Goal: Check status: Check status

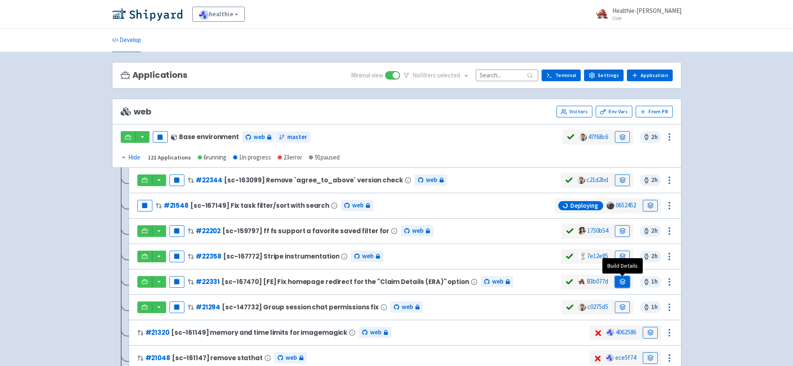
click at [625, 281] on icon at bounding box center [622, 281] width 6 height 6
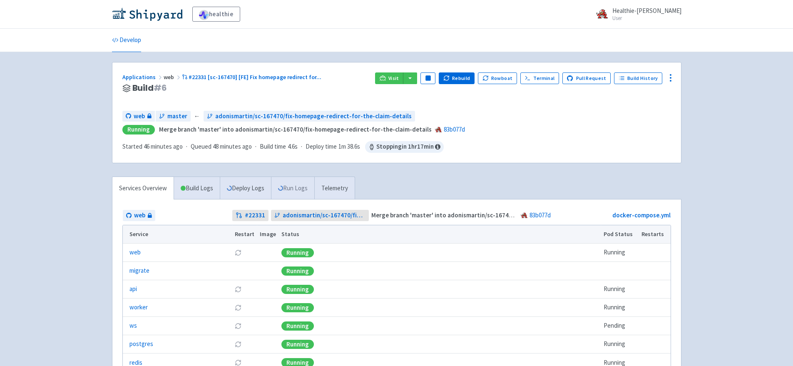
click at [293, 193] on link "Run Logs" at bounding box center [292, 188] width 43 height 23
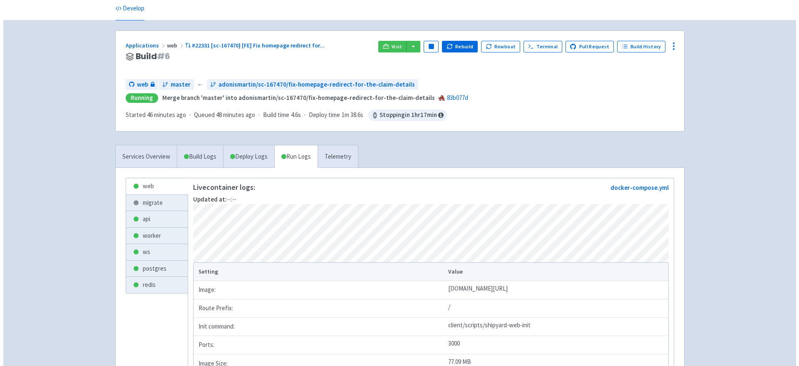
scroll to position [33, 0]
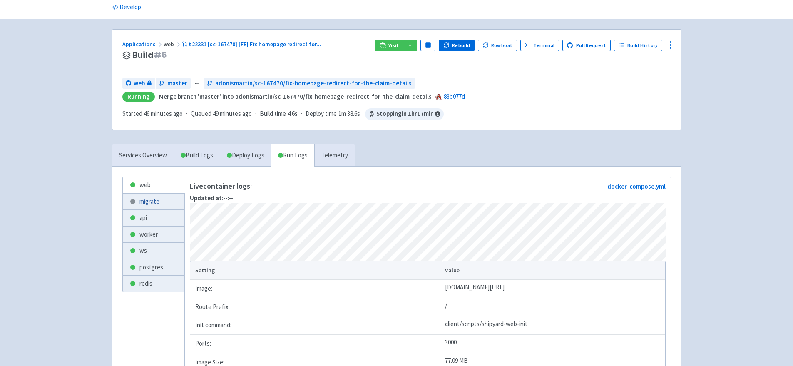
click at [161, 196] on link "migrate" at bounding box center [154, 202] width 62 height 16
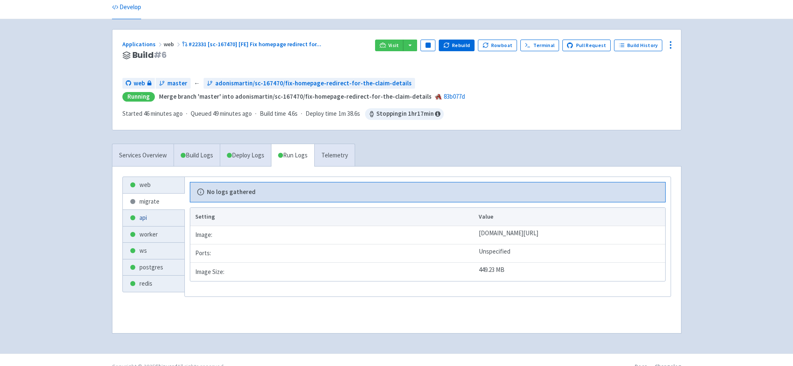
click at [158, 216] on link "api" at bounding box center [154, 218] width 62 height 16
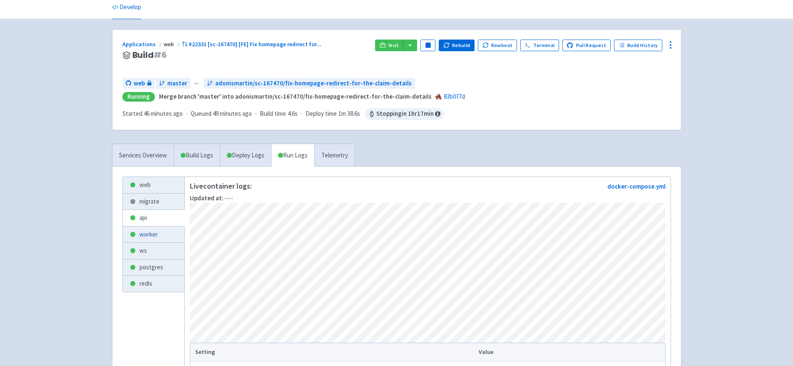
click at [154, 233] on link "worker" at bounding box center [154, 234] width 62 height 16
click at [151, 243] on link "ws" at bounding box center [154, 251] width 62 height 16
click at [148, 261] on link "postgres" at bounding box center [154, 267] width 62 height 16
click at [162, 156] on link "Services Overview" at bounding box center [142, 155] width 61 height 23
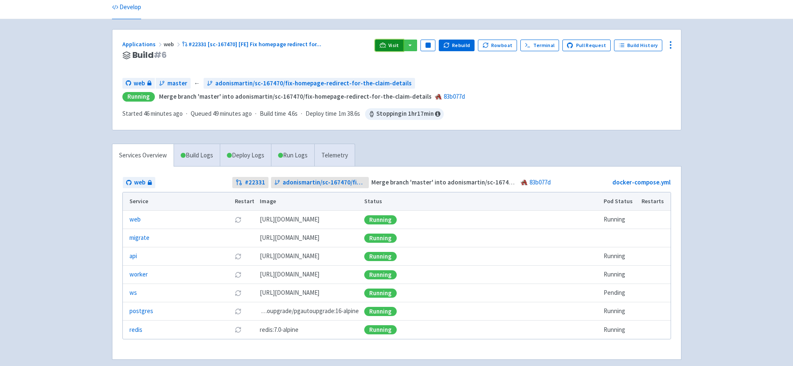
click at [403, 45] on link "Visit" at bounding box center [389, 46] width 28 height 12
click at [461, 43] on button "Rebuild" at bounding box center [457, 46] width 36 height 12
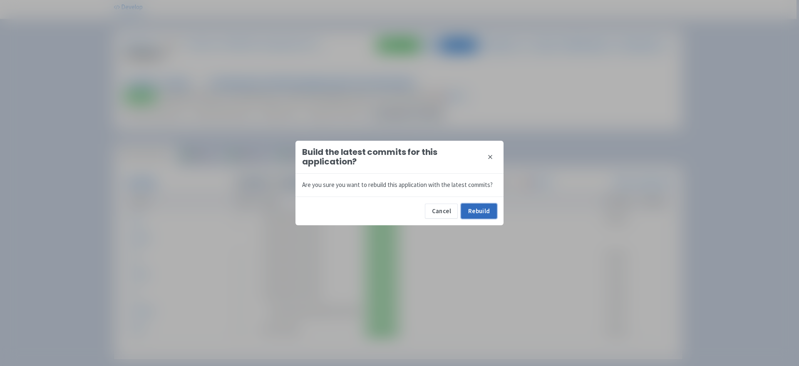
click at [466, 210] on button "Rebuild" at bounding box center [479, 210] width 36 height 15
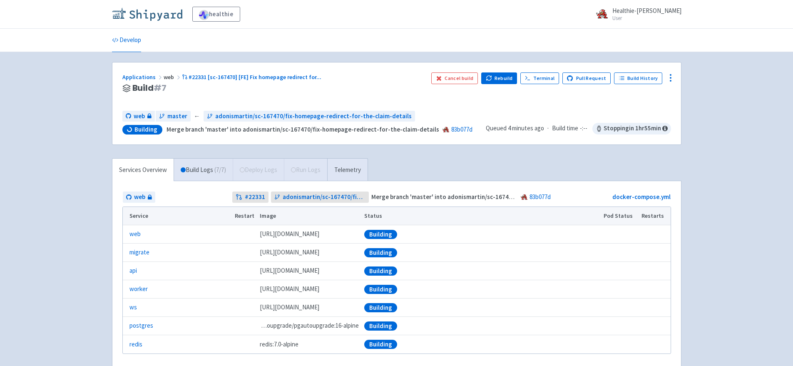
click at [162, 18] on img at bounding box center [147, 13] width 70 height 13
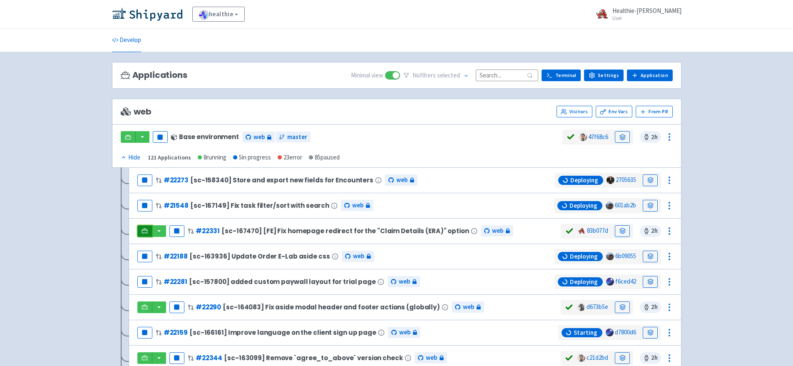
click at [147, 232] on icon at bounding box center [144, 231] width 6 height 6
